Goal: Find specific page/section: Find specific page/section

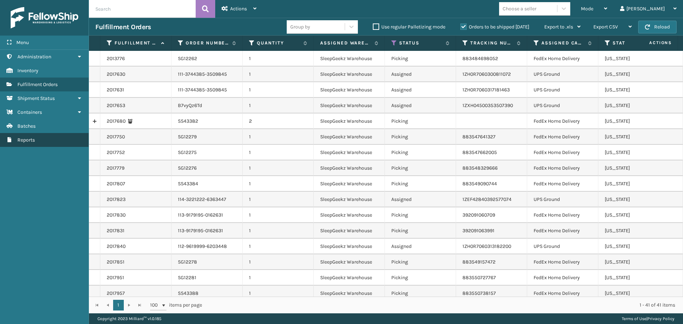
click at [37, 136] on link "Reports" at bounding box center [44, 140] width 89 height 14
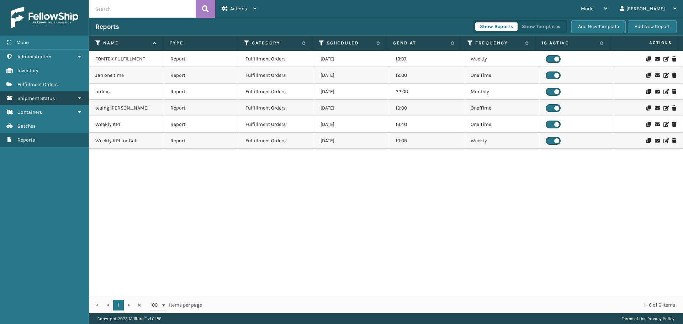
click at [58, 99] on link "Shipment Status" at bounding box center [44, 98] width 89 height 14
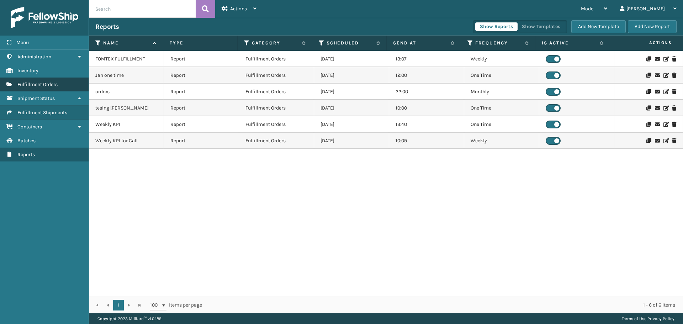
click at [61, 84] on link "Fulfillment Orders" at bounding box center [44, 85] width 89 height 14
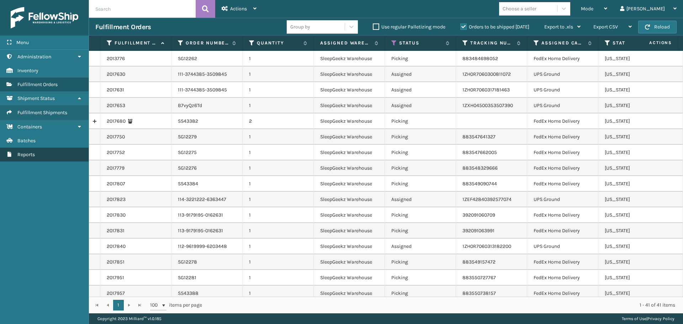
click at [33, 155] on span "Reports" at bounding box center [25, 155] width 17 height 6
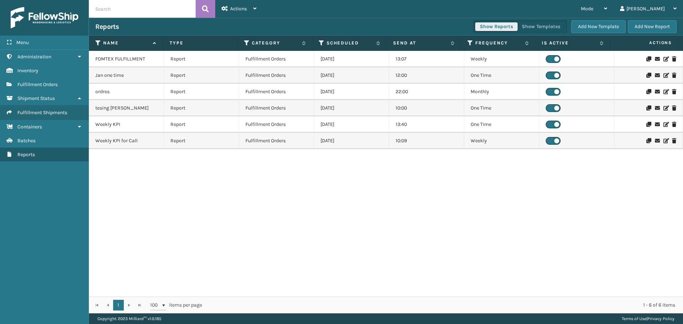
click at [499, 30] on button "Show Reports" at bounding box center [496, 26] width 42 height 9
click at [128, 305] on div "1 1 100 items per page 1 - 6 of 6 items" at bounding box center [386, 305] width 594 height 17
click at [235, 230] on div "FOMTEX FULFILLMENT Report Fulfillment Orders [DATE] 13:07 Weekly Jan one time R…" at bounding box center [386, 174] width 594 height 246
click at [407, 196] on div "FOMTEX FULFILLMENT Report Fulfillment Orders [DATE] 13:07 Weekly Jan one time R…" at bounding box center [386, 174] width 594 height 246
click at [28, 73] on span "Inventory" at bounding box center [27, 71] width 21 height 6
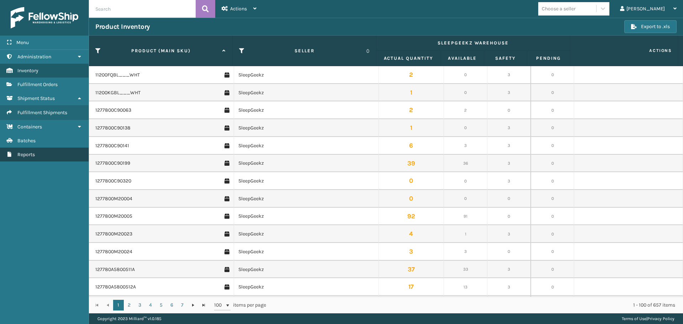
click at [36, 158] on link "Shipment Status Reports" at bounding box center [44, 155] width 89 height 14
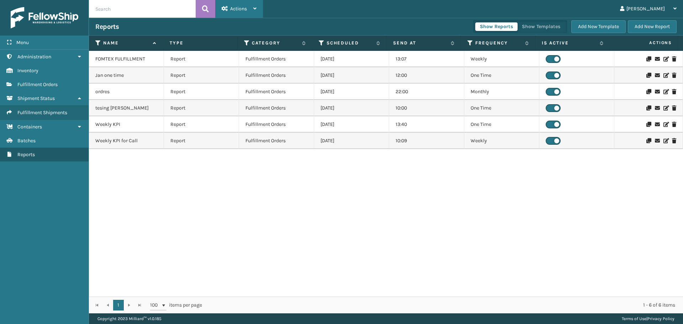
click at [244, 12] on div "Actions" at bounding box center [239, 9] width 35 height 18
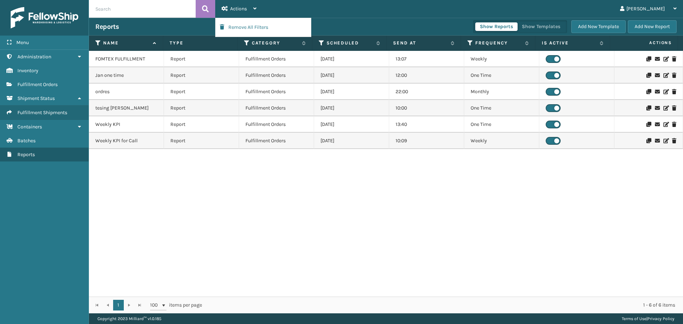
click at [335, 20] on div "Reports Show Reports Show Templates Add New Template Add New Report" at bounding box center [386, 27] width 594 height 18
